Goal: Task Accomplishment & Management: Use online tool/utility

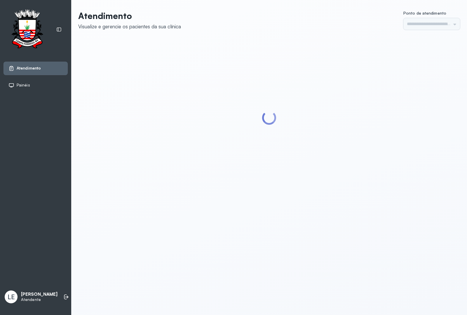
type input "*********"
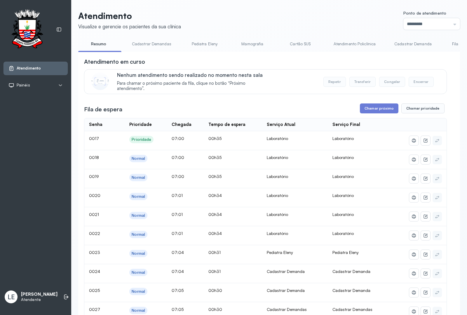
click at [366, 44] on link "Atendimento Policlínica" at bounding box center [355, 44] width 54 height 10
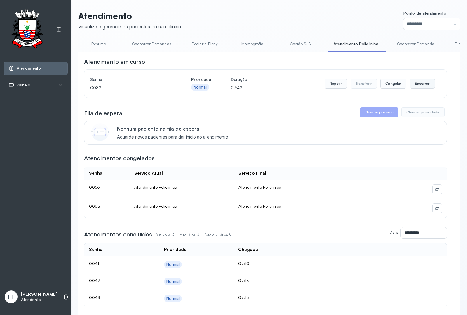
click at [415, 86] on button "Encerrar" at bounding box center [422, 84] width 25 height 10
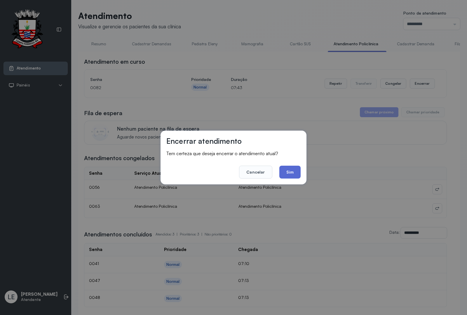
click at [286, 168] on button "Sim" at bounding box center [289, 172] width 21 height 13
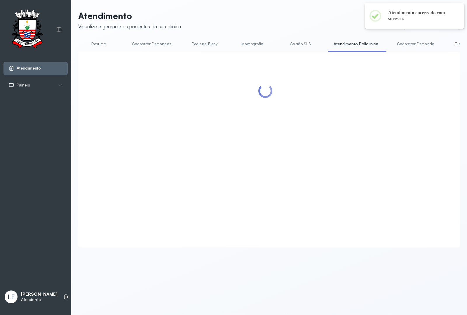
click at [100, 44] on link "Resumo" at bounding box center [98, 44] width 41 height 10
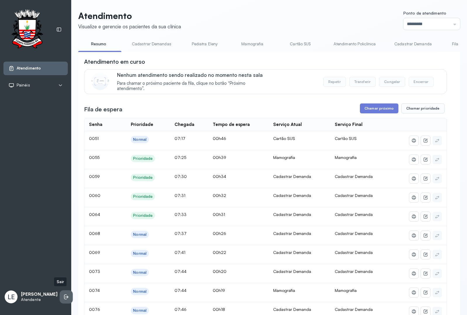
click at [64, 290] on li at bounding box center [66, 296] width 13 height 13
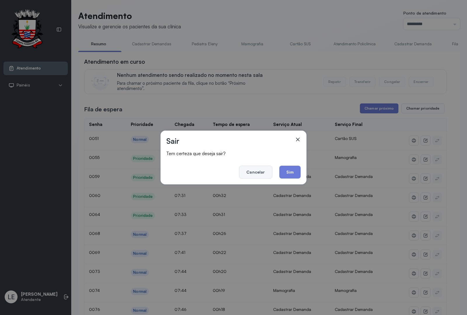
click at [257, 172] on button "Cancelar" at bounding box center [255, 172] width 33 height 13
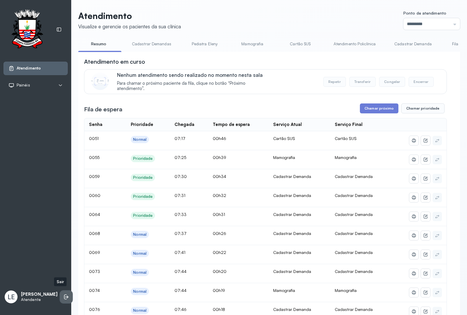
click at [63, 296] on icon at bounding box center [66, 297] width 6 height 6
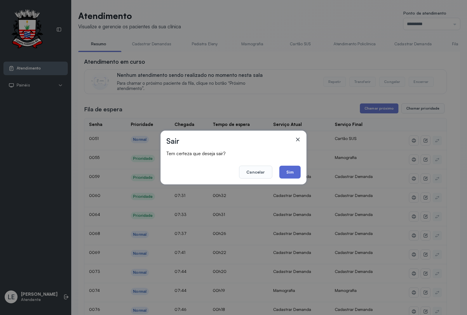
click at [292, 171] on button "Sim" at bounding box center [289, 172] width 21 height 13
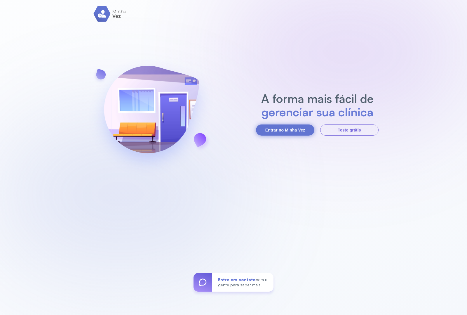
click at [278, 132] on button "Entrar no Minha Vez" at bounding box center [285, 129] width 58 height 11
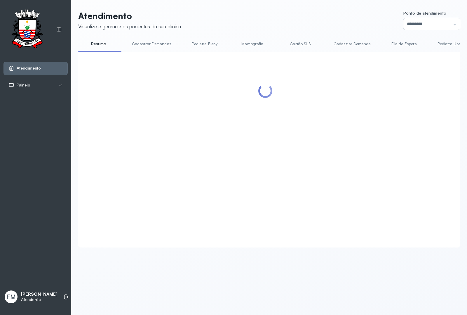
click at [405, 25] on input "*********" at bounding box center [431, 24] width 57 height 12
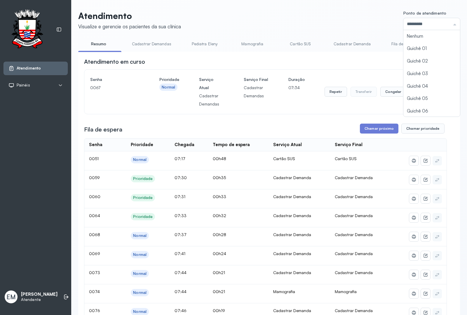
scroll to position [26, 0]
type input "*********"
click at [415, 93] on button "Encerrar" at bounding box center [422, 92] width 25 height 10
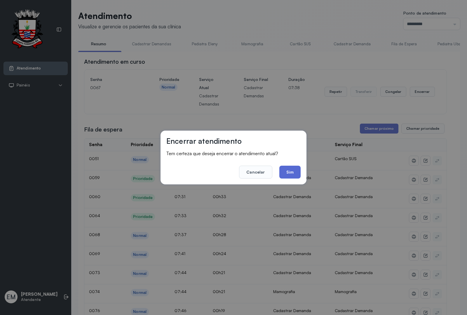
click at [292, 166] on button "Sim" at bounding box center [289, 172] width 21 height 13
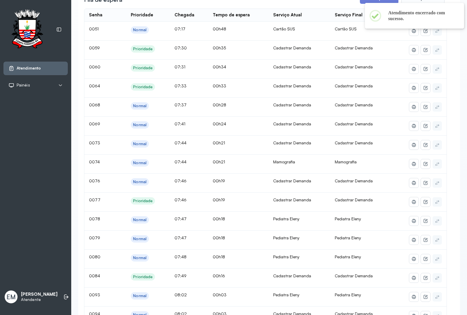
scroll to position [0, 0]
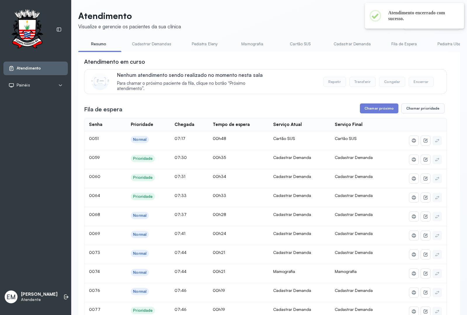
click at [358, 46] on link "Cadastrar Demanda" at bounding box center [352, 44] width 49 height 10
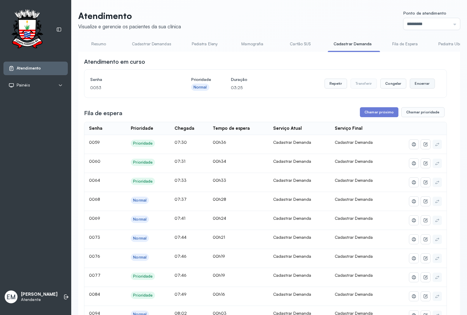
click at [415, 85] on button "Encerrar" at bounding box center [422, 84] width 25 height 10
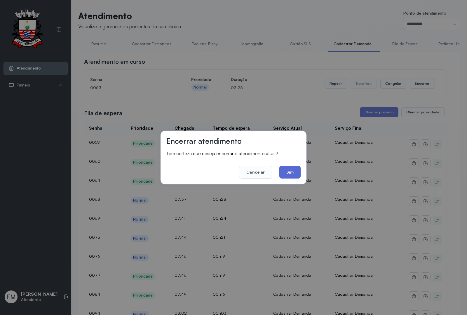
click at [290, 170] on button "Sim" at bounding box center [289, 172] width 21 height 13
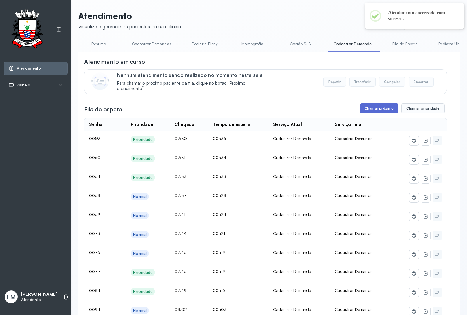
click at [368, 110] on button "Chamar próximo" at bounding box center [379, 108] width 39 height 10
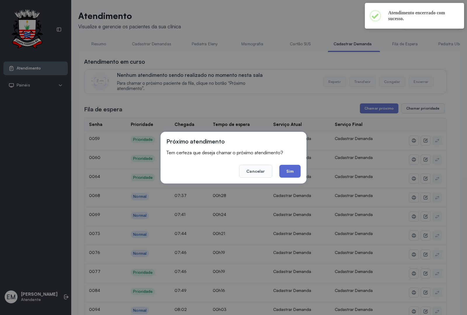
click at [292, 170] on button "Sim" at bounding box center [289, 171] width 21 height 13
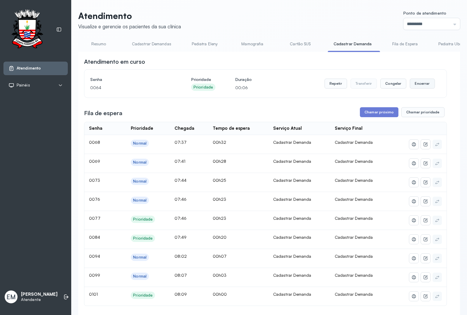
click at [416, 86] on button "Encerrar" at bounding box center [422, 84] width 25 height 10
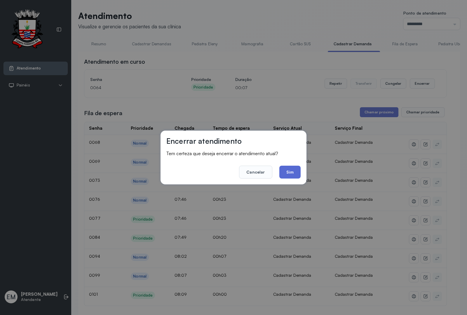
click at [283, 171] on button "Sim" at bounding box center [289, 172] width 21 height 13
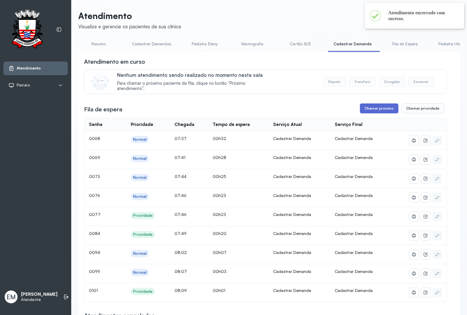
click at [365, 107] on button "Chamar próximo" at bounding box center [379, 108] width 39 height 10
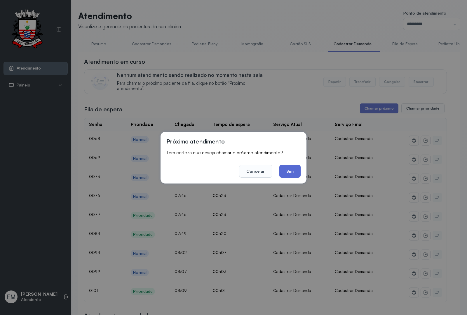
click at [285, 169] on button "Sim" at bounding box center [289, 171] width 21 height 13
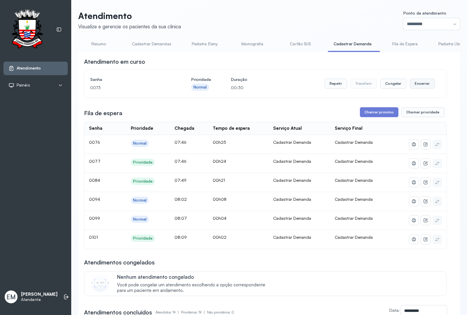
click at [419, 87] on button "Encerrar" at bounding box center [422, 84] width 25 height 10
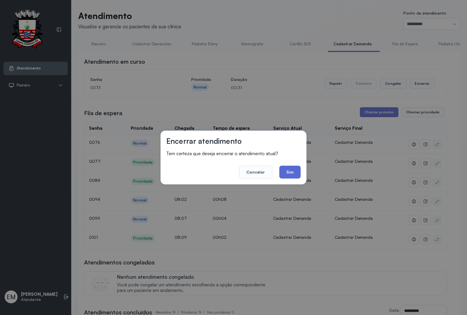
click at [292, 171] on button "Sim" at bounding box center [289, 172] width 21 height 13
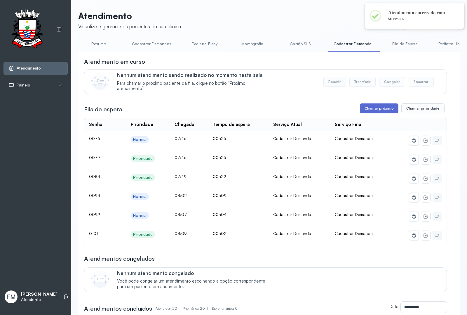
click at [370, 106] on button "Chamar próximo" at bounding box center [379, 108] width 39 height 10
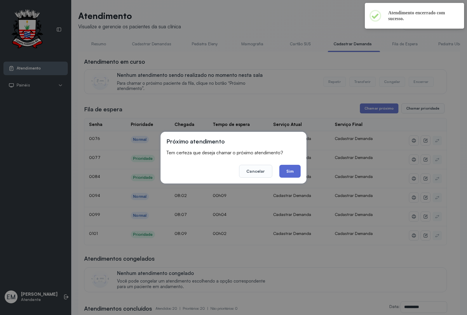
click at [292, 167] on button "Sim" at bounding box center [289, 171] width 21 height 13
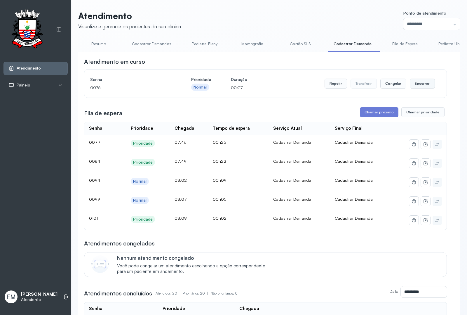
click at [414, 85] on button "Encerrar" at bounding box center [422, 84] width 25 height 10
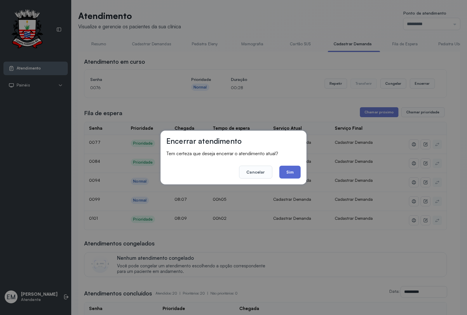
click at [285, 170] on button "Sim" at bounding box center [289, 172] width 21 height 13
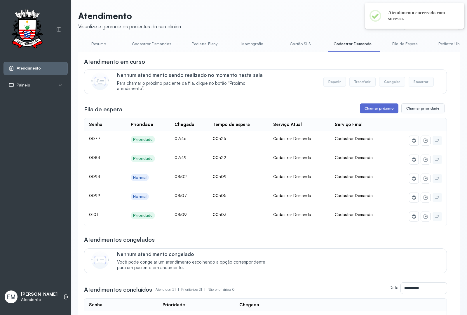
click at [370, 110] on button "Chamar próximo" at bounding box center [379, 108] width 39 height 10
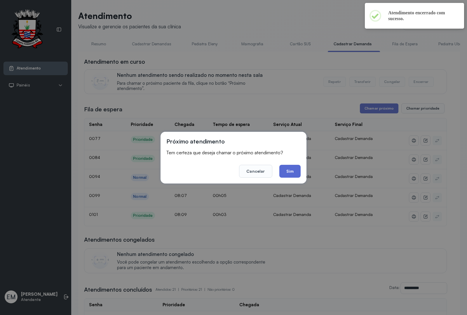
click at [292, 169] on button "Sim" at bounding box center [289, 171] width 21 height 13
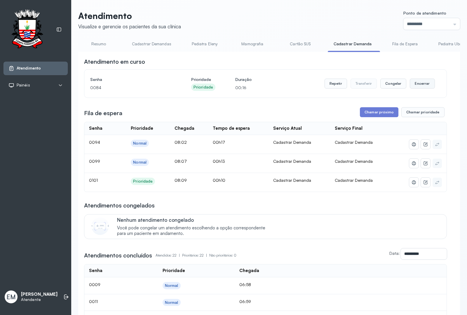
drag, startPoint x: 411, startPoint y: 86, endPoint x: 408, endPoint y: 88, distance: 3.7
click at [410, 88] on button "Encerrar" at bounding box center [422, 84] width 25 height 10
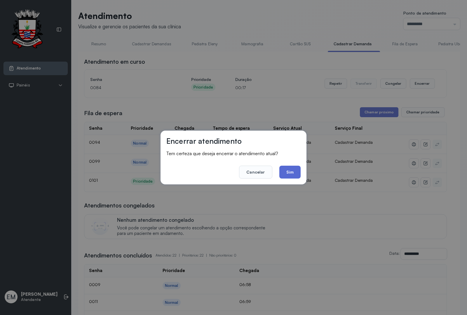
click at [288, 170] on button "Sim" at bounding box center [289, 172] width 21 height 13
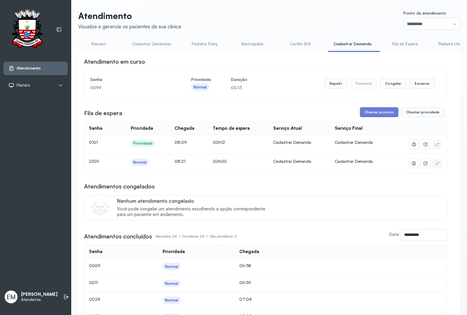
click at [431, 85] on div "Senha 0099 Prioridade Normal Duração 00:13 Repetir Transferir Congelar Encerrar" at bounding box center [265, 83] width 351 height 16
click at [417, 88] on button "Encerrar" at bounding box center [422, 84] width 25 height 10
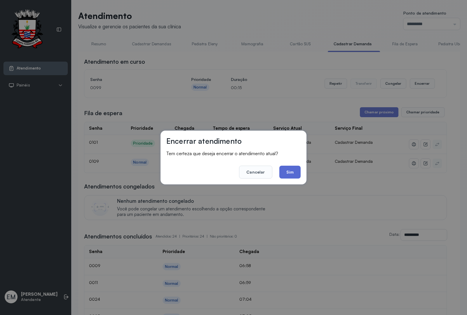
click at [288, 174] on button "Sim" at bounding box center [289, 172] width 21 height 13
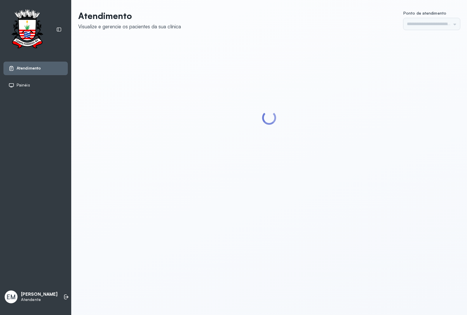
type input "*********"
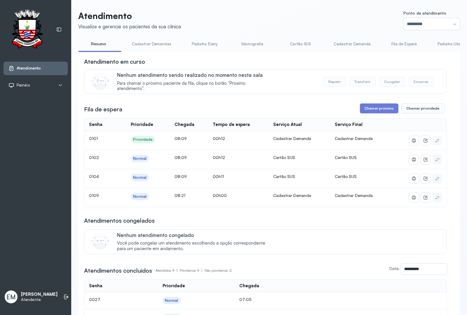
click at [348, 43] on link "Cadastrar Demanda" at bounding box center [352, 44] width 49 height 10
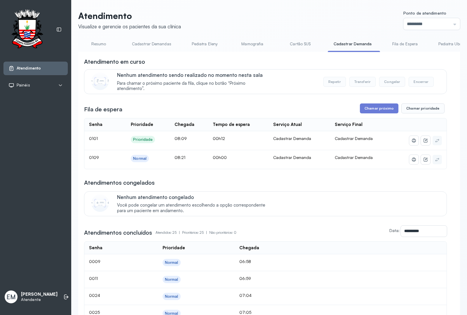
click at [93, 44] on link "Resumo" at bounding box center [98, 44] width 41 height 10
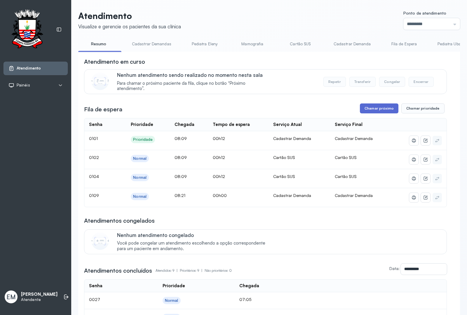
click at [377, 109] on button "Chamar próximo" at bounding box center [379, 108] width 39 height 10
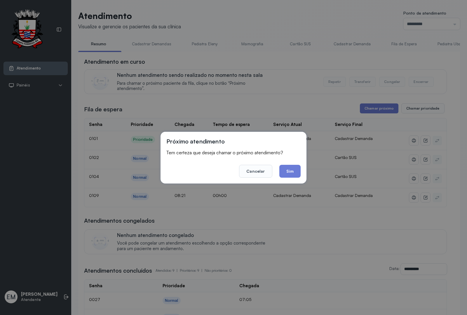
click at [289, 168] on button "Sim" at bounding box center [289, 171] width 21 height 13
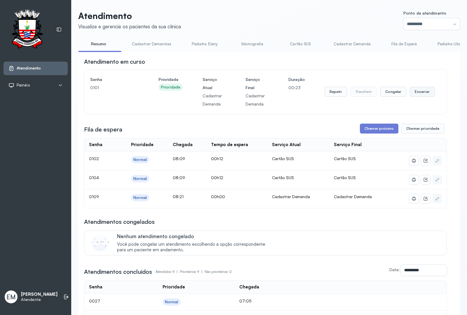
click at [418, 93] on button "Encerrar" at bounding box center [422, 92] width 25 height 10
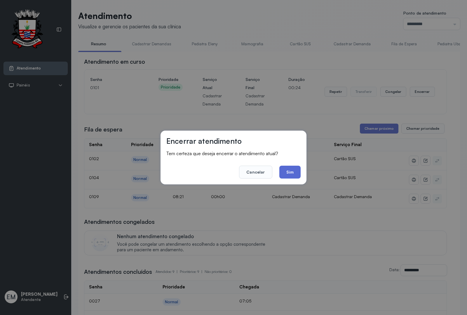
click at [287, 168] on button "Sim" at bounding box center [289, 172] width 21 height 13
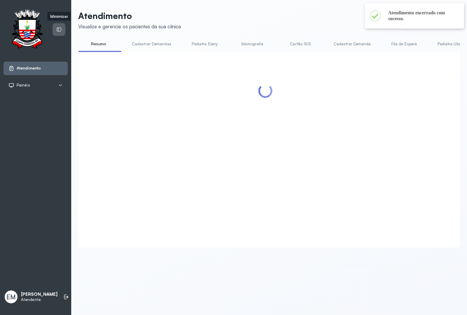
click at [55, 28] on div at bounding box center [59, 29] width 12 height 12
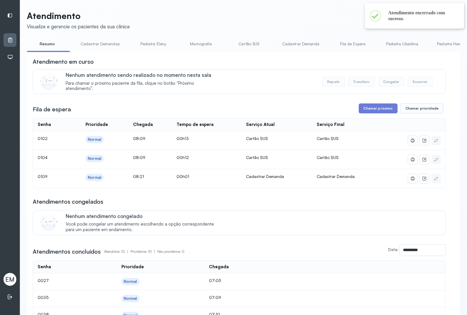
click at [86, 39] on link "Cadastrar Demandas" at bounding box center [100, 44] width 51 height 10
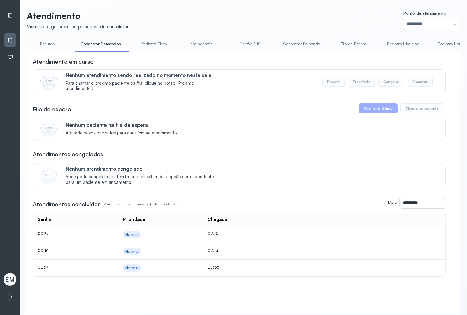
click at [291, 46] on link "Cadastrar Demanda" at bounding box center [301, 44] width 49 height 10
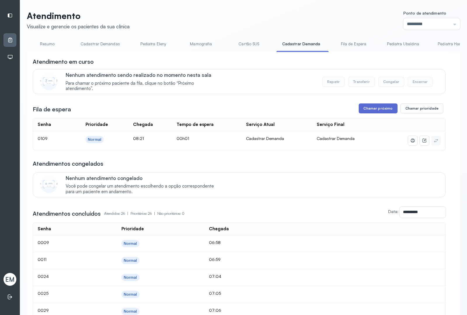
click at [374, 107] on button "Chamar próximo" at bounding box center [378, 108] width 39 height 10
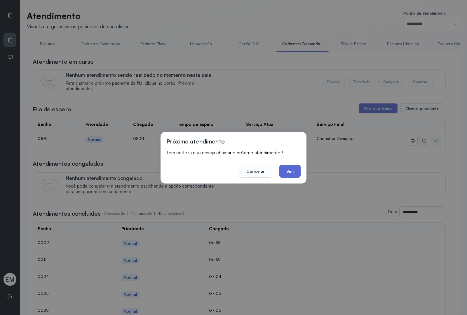
click at [287, 167] on button "Sim" at bounding box center [289, 171] width 21 height 13
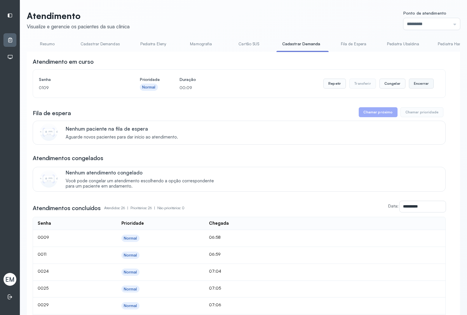
click at [411, 86] on button "Encerrar" at bounding box center [421, 84] width 25 height 10
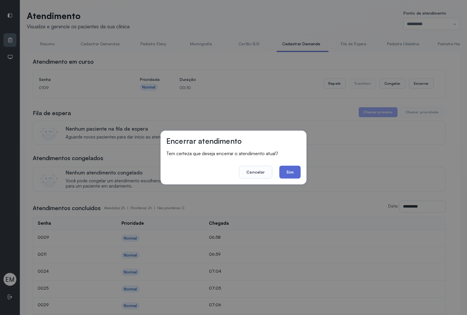
click at [285, 171] on button "Sim" at bounding box center [289, 172] width 21 height 13
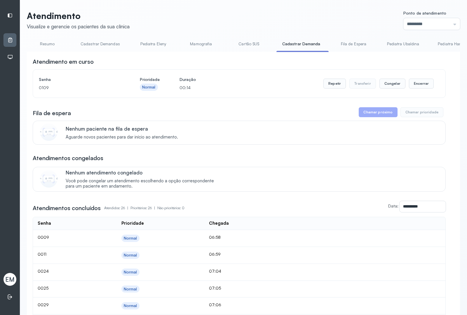
click at [51, 45] on link "Resumo" at bounding box center [47, 44] width 41 height 10
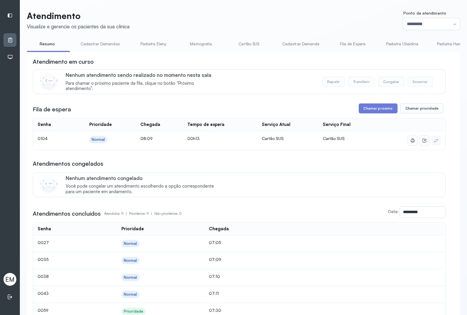
click at [97, 44] on link "Cadastrar Demandas" at bounding box center [100, 44] width 51 height 10
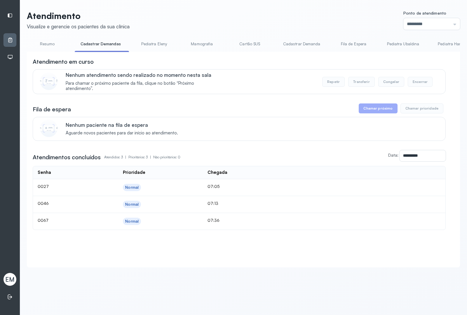
click at [42, 42] on link "Resumo" at bounding box center [47, 44] width 41 height 10
